Goal: Task Accomplishment & Management: Use online tool/utility

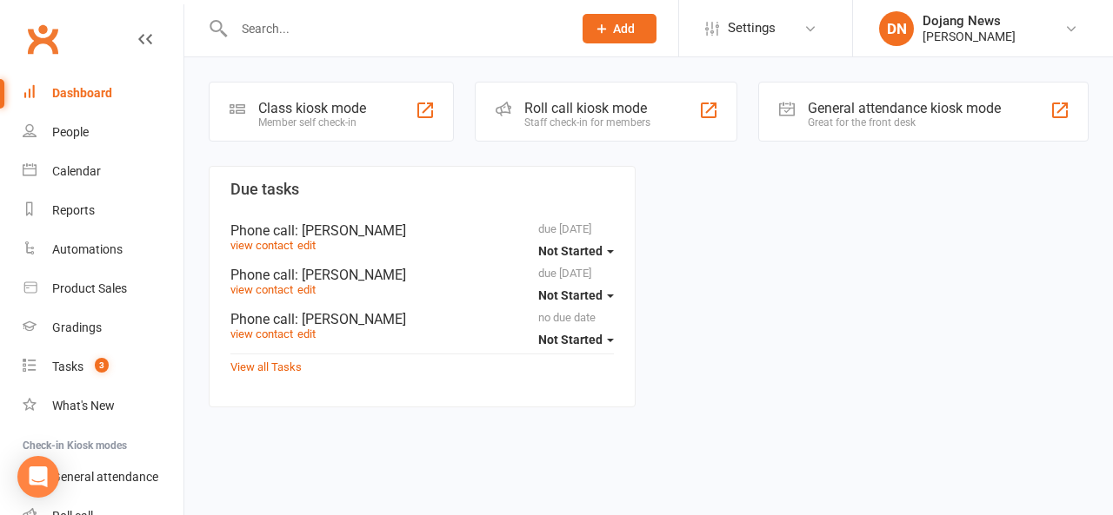
click at [327, 115] on div "Class kiosk mode" at bounding box center [312, 108] width 108 height 17
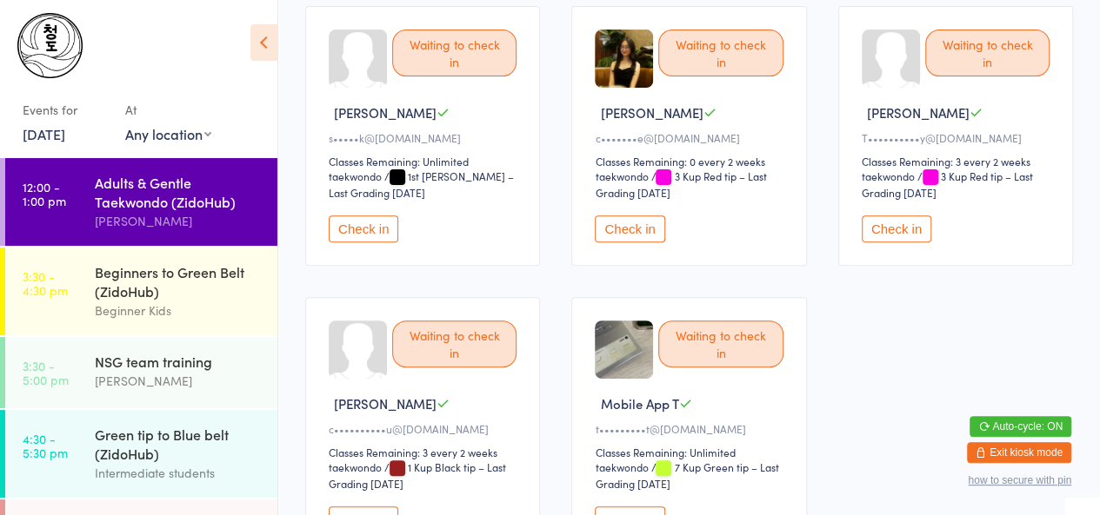
scroll to position [202, 0]
click at [362, 232] on button "Check in" at bounding box center [364, 228] width 70 height 27
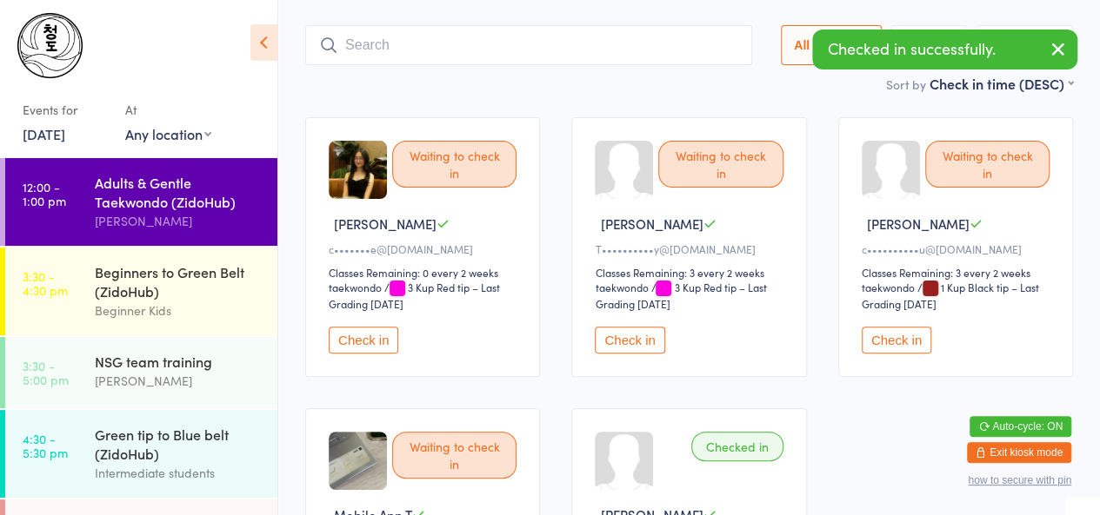
scroll to position [0, 0]
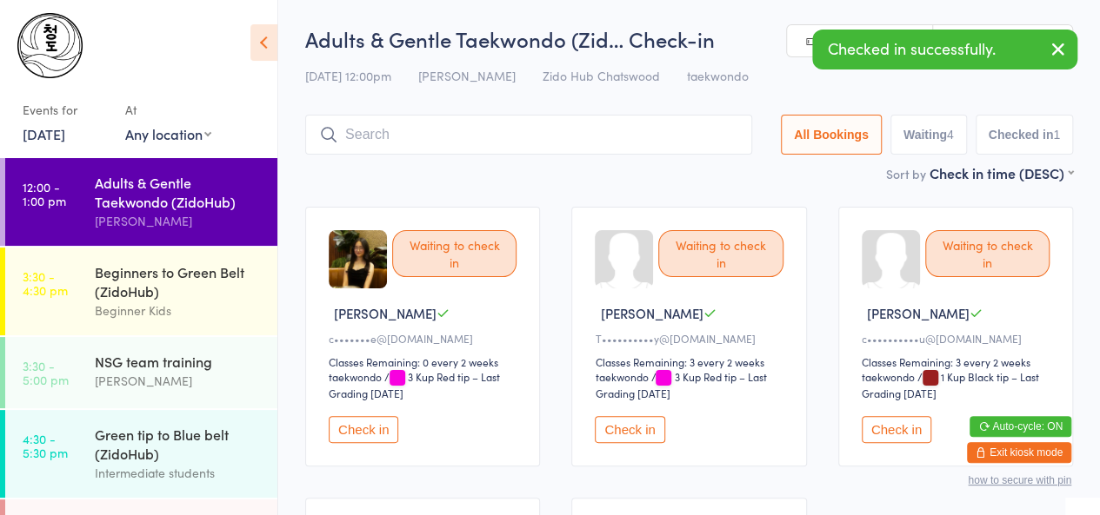
click at [374, 138] on input "search" at bounding box center [528, 135] width 447 height 40
type input "a"
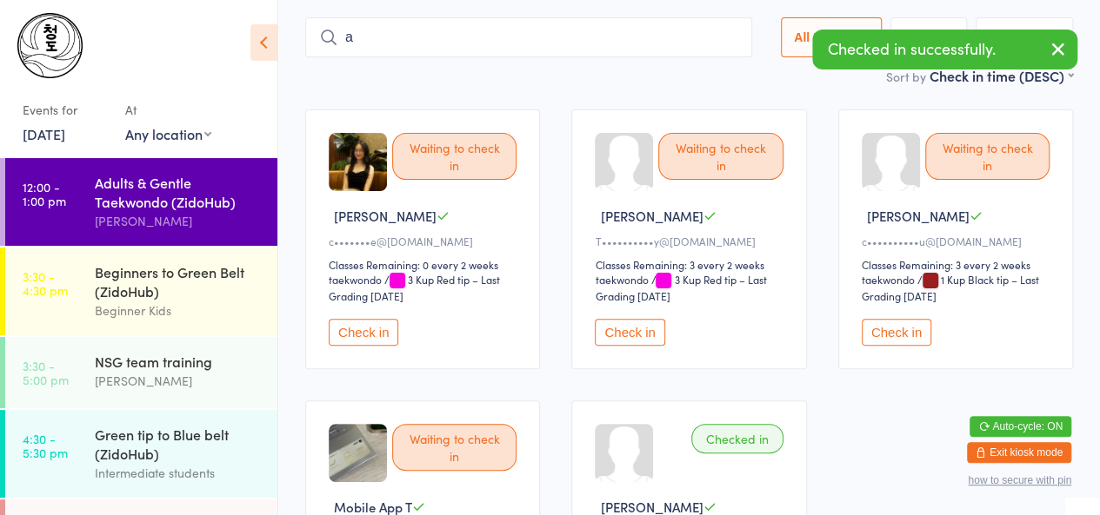
scroll to position [116, 0]
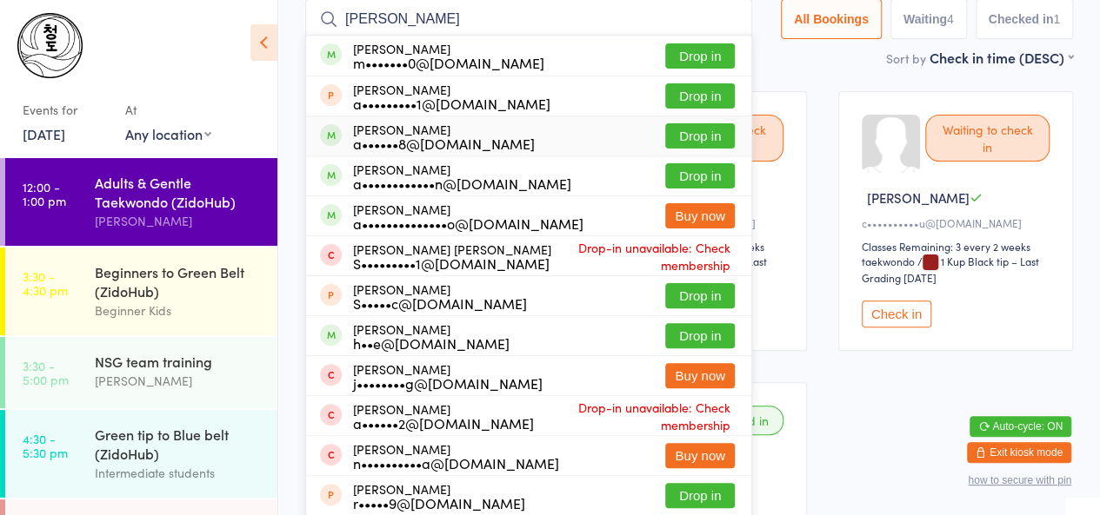
type input "anthony"
click at [379, 143] on div "a••••••8@gmail.com" at bounding box center [444, 143] width 182 height 14
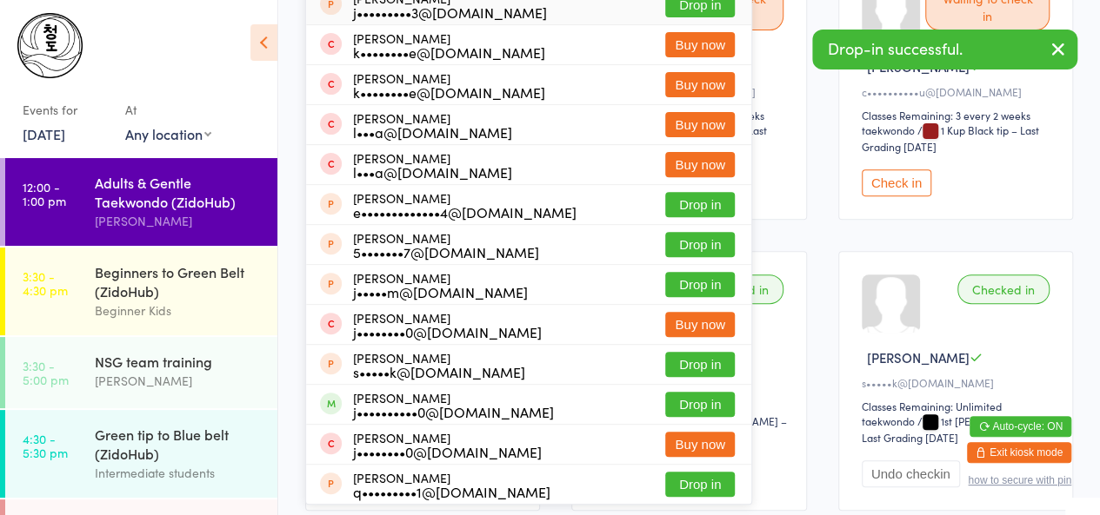
scroll to position [250, 0]
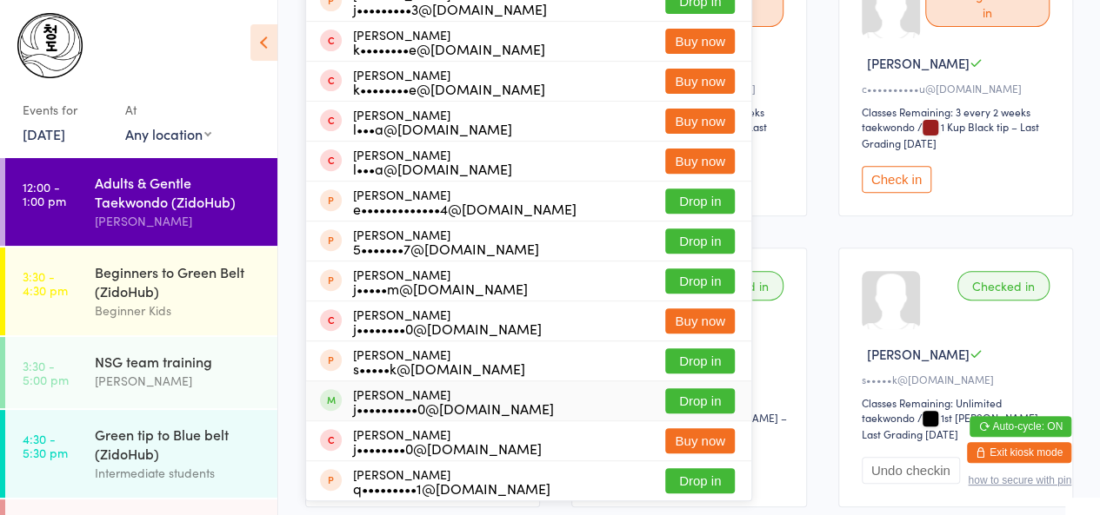
type input "jin"
click at [421, 397] on div "Jin Yi Seo j••••••••••0@gmail.com" at bounding box center [453, 402] width 201 height 28
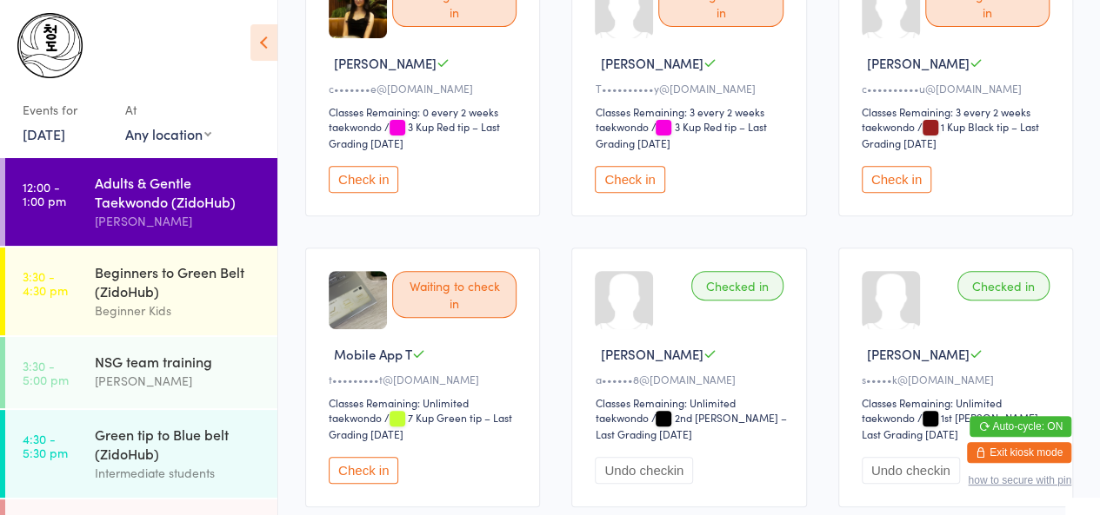
scroll to position [0, 0]
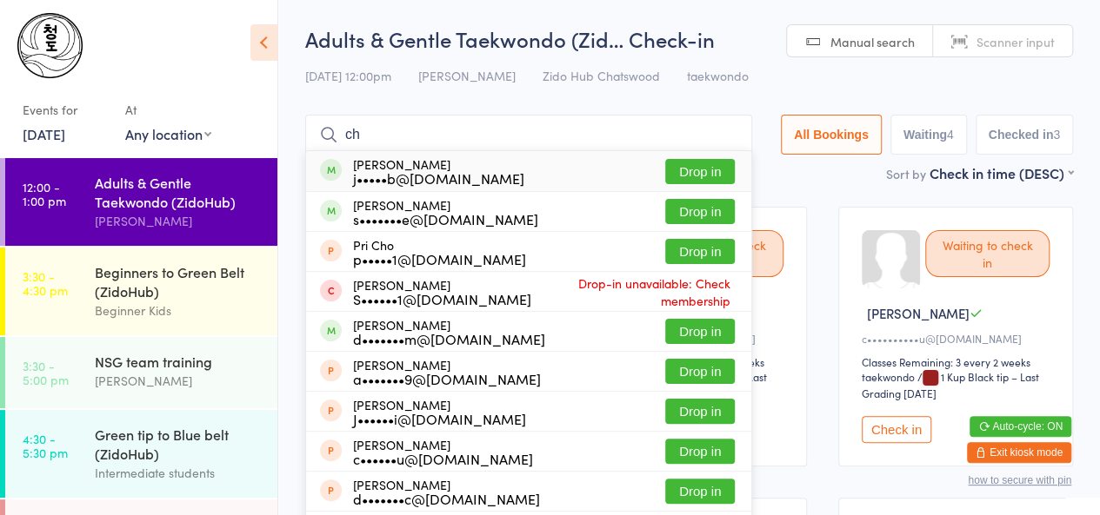
click at [486, 142] on input "ch" at bounding box center [528, 135] width 447 height 40
type input "c"
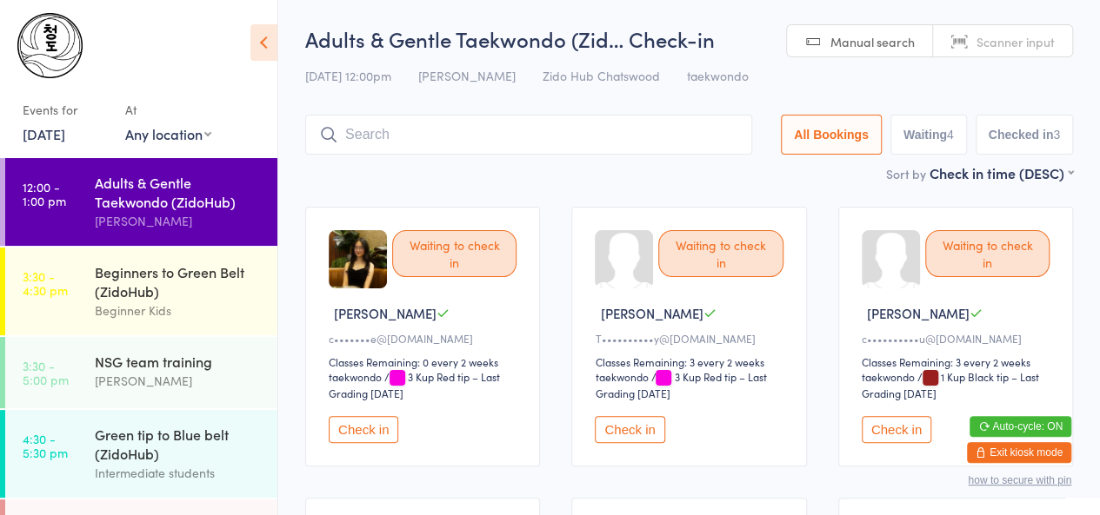
scroll to position [26, 0]
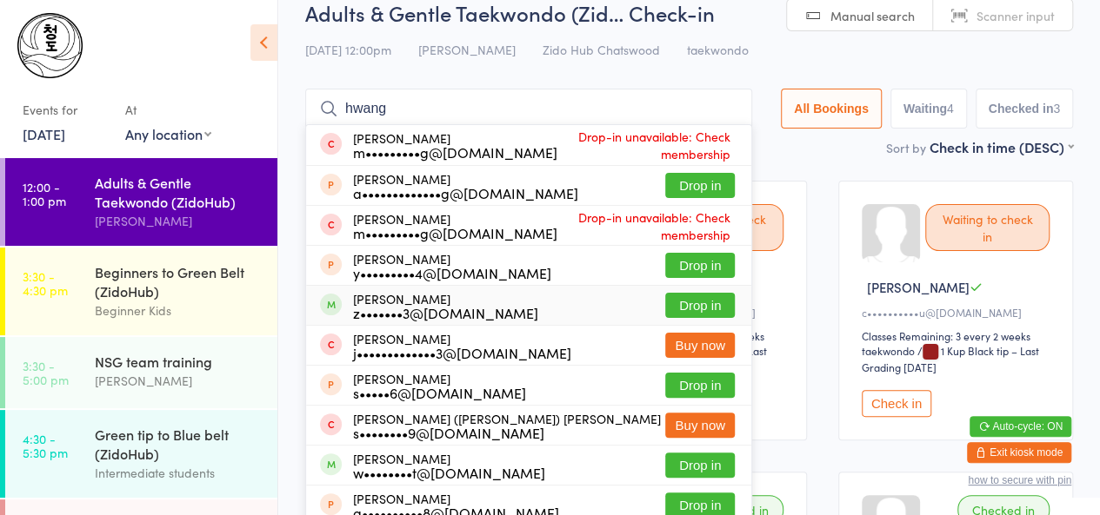
type input "hwang"
click at [433, 306] on div "z•••••••3@gmail.com" at bounding box center [445, 313] width 185 height 14
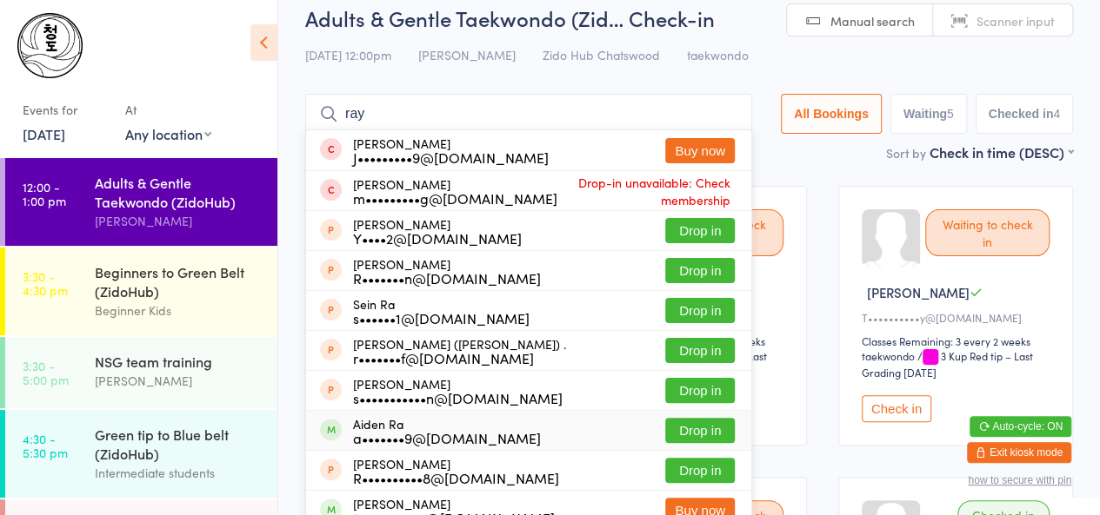
scroll to position [18, 0]
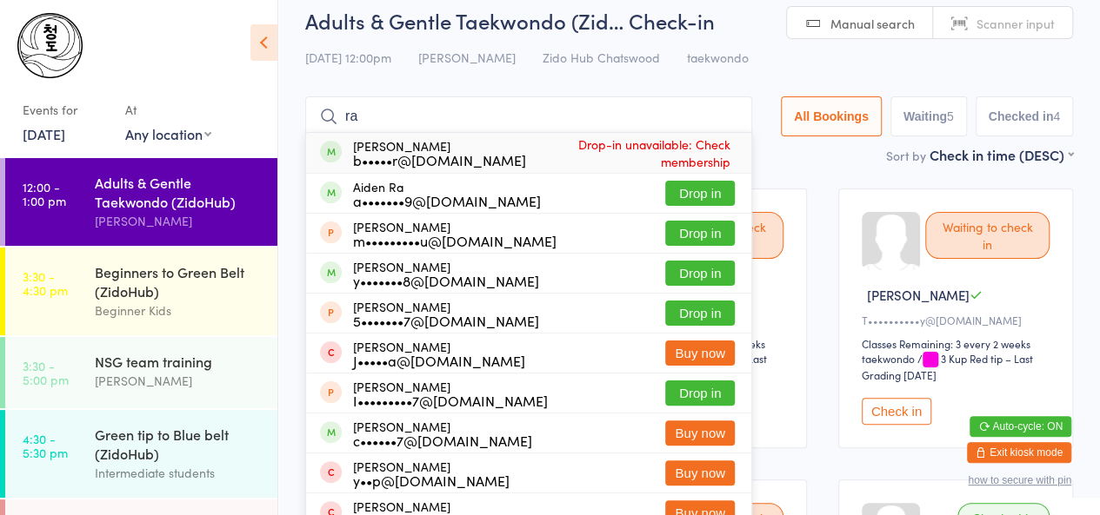
type input "r"
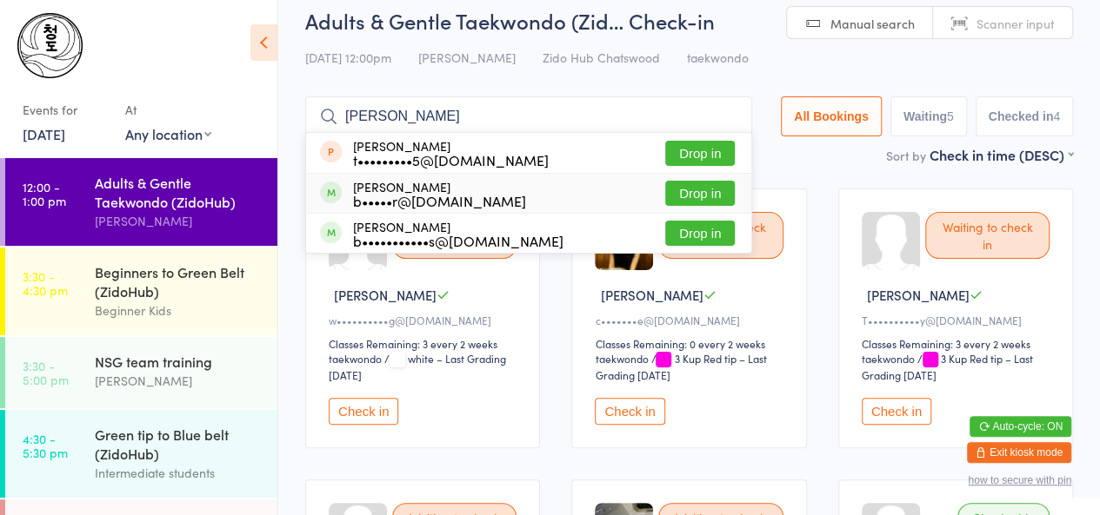
type input "bobbi"
click at [379, 201] on div "b•••••r@gmail.com" at bounding box center [439, 201] width 173 height 14
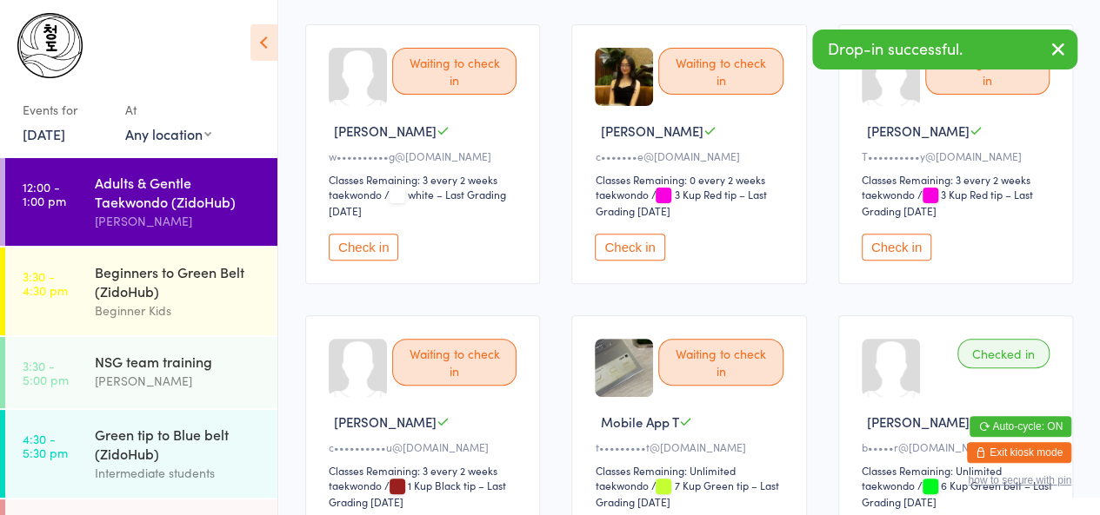
scroll to position [214, 0]
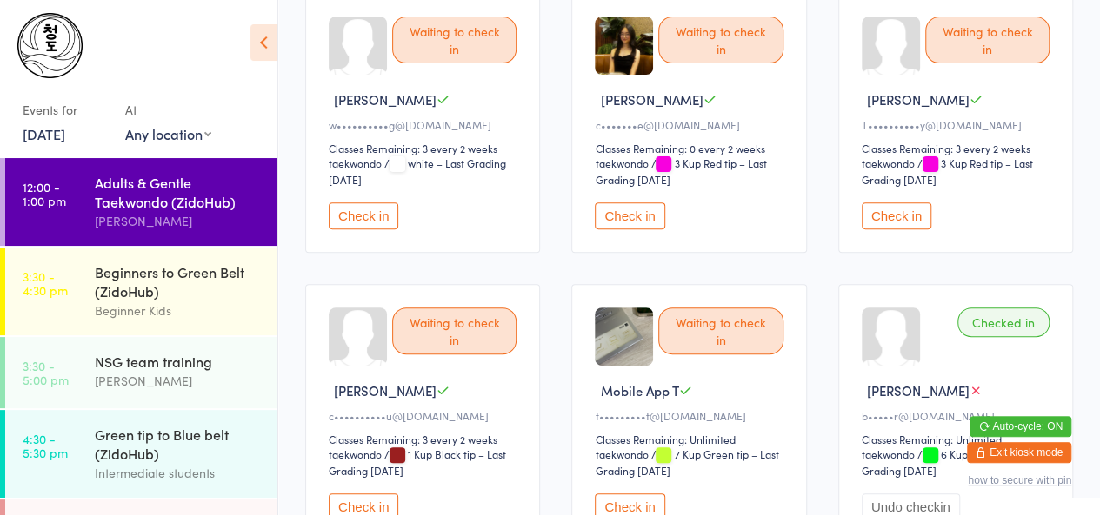
click at [349, 214] on button "Check in" at bounding box center [364, 216] width 70 height 27
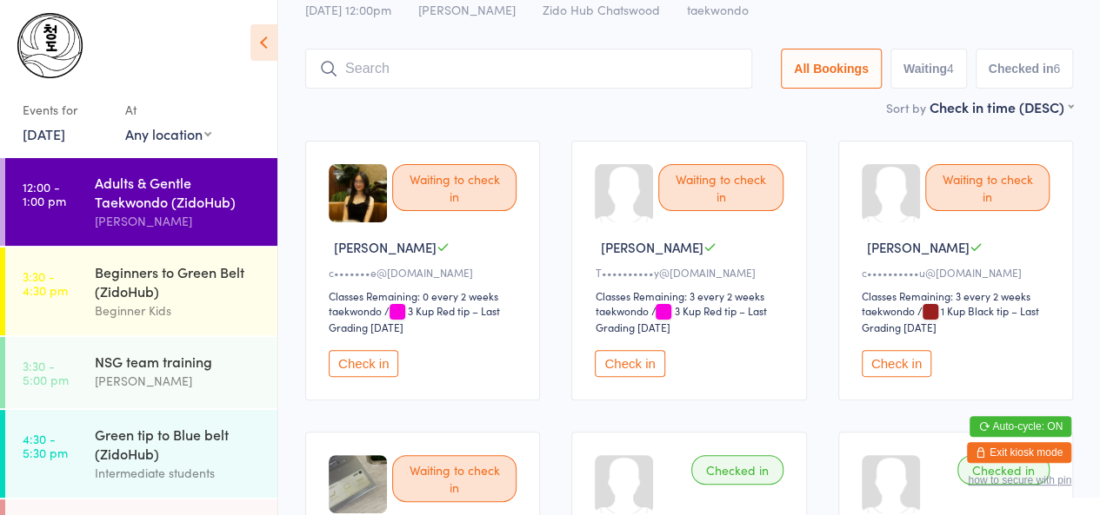
scroll to position [0, 0]
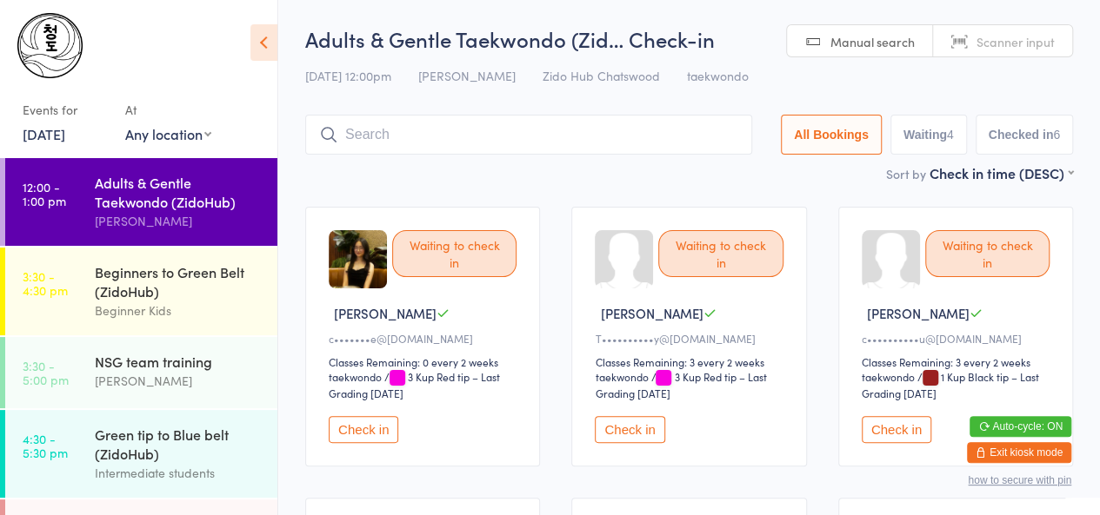
click at [495, 145] on input "search" at bounding box center [528, 135] width 447 height 40
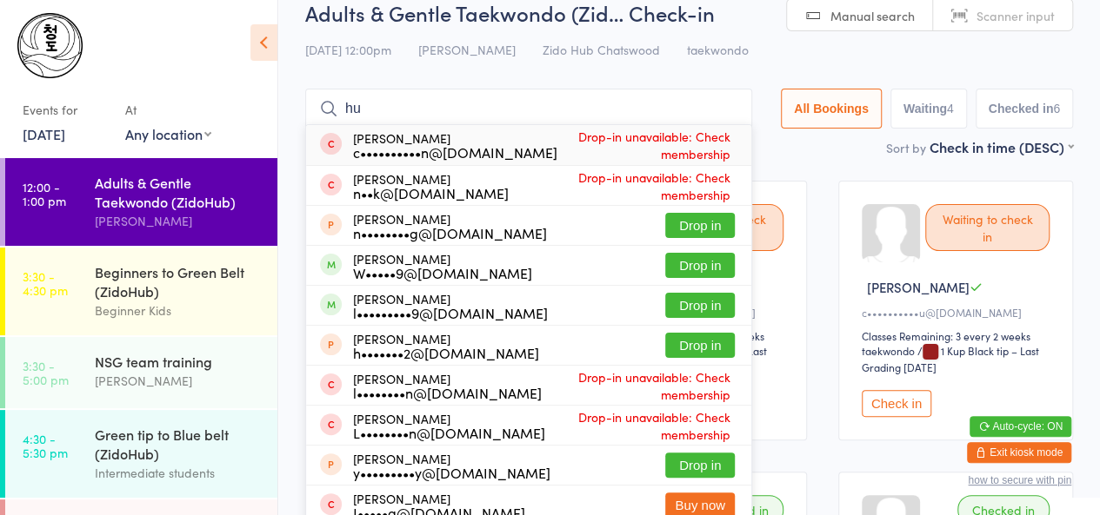
type input "h"
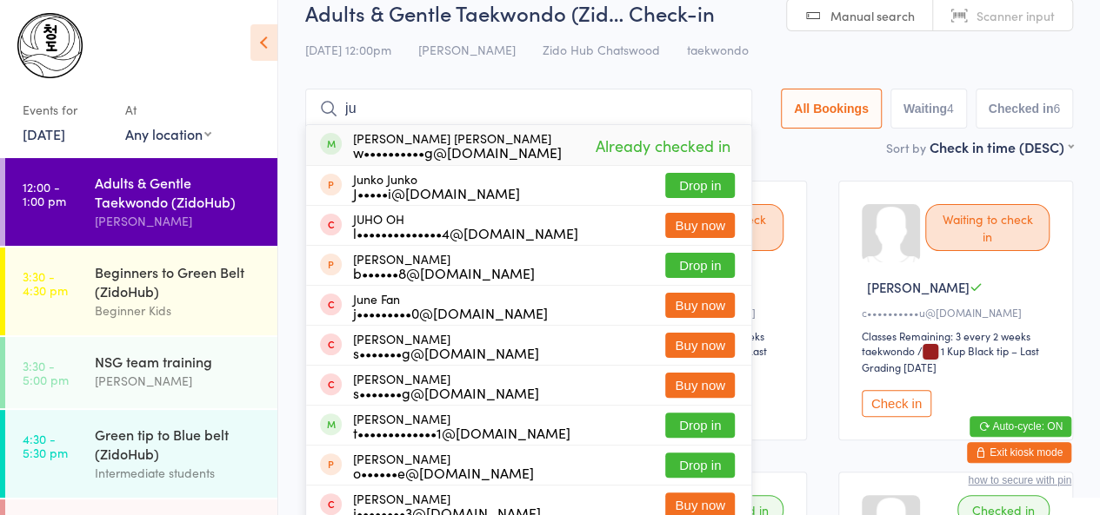
type input "j"
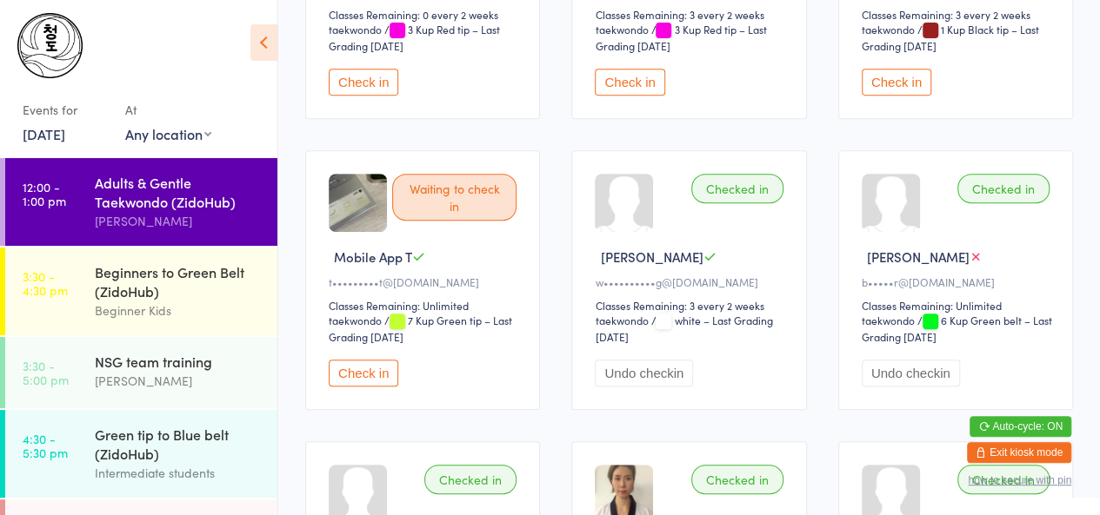
scroll to position [0, 0]
